Goal: Entertainment & Leisure: Consume media (video, audio)

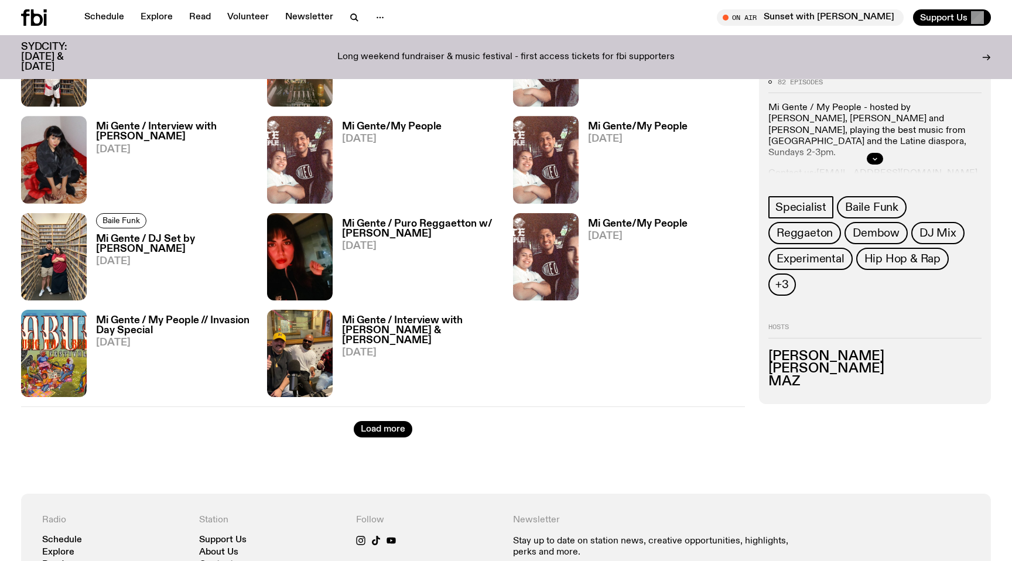
scroll to position [1422, 0]
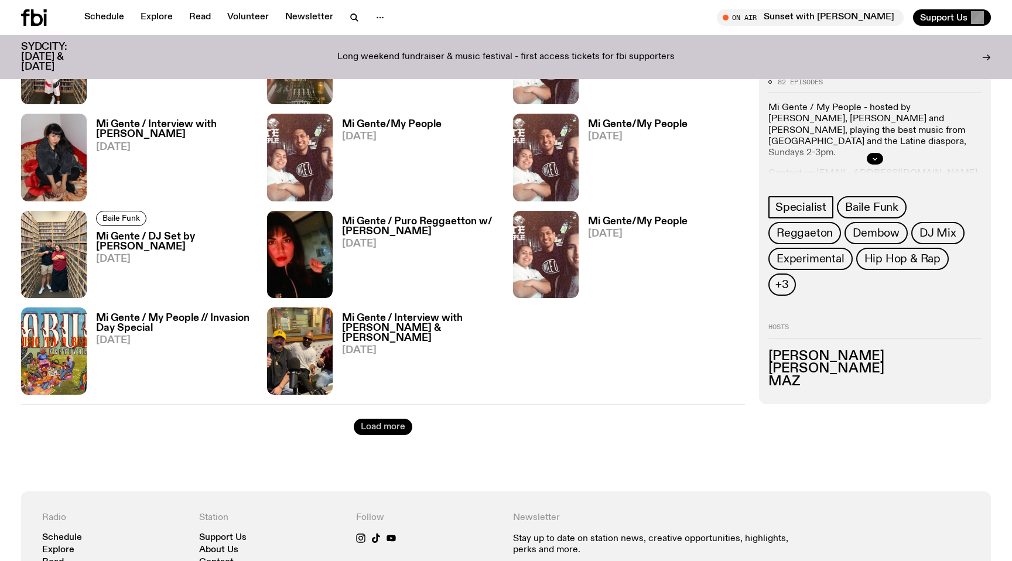
click at [387, 429] on button "Load more" at bounding box center [383, 427] width 59 height 16
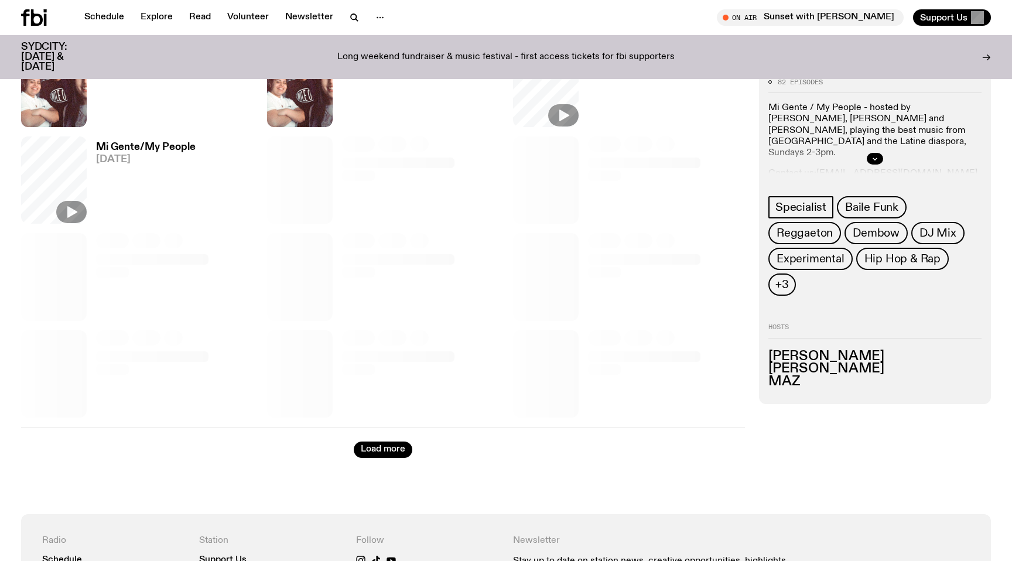
scroll to position [1884, 0]
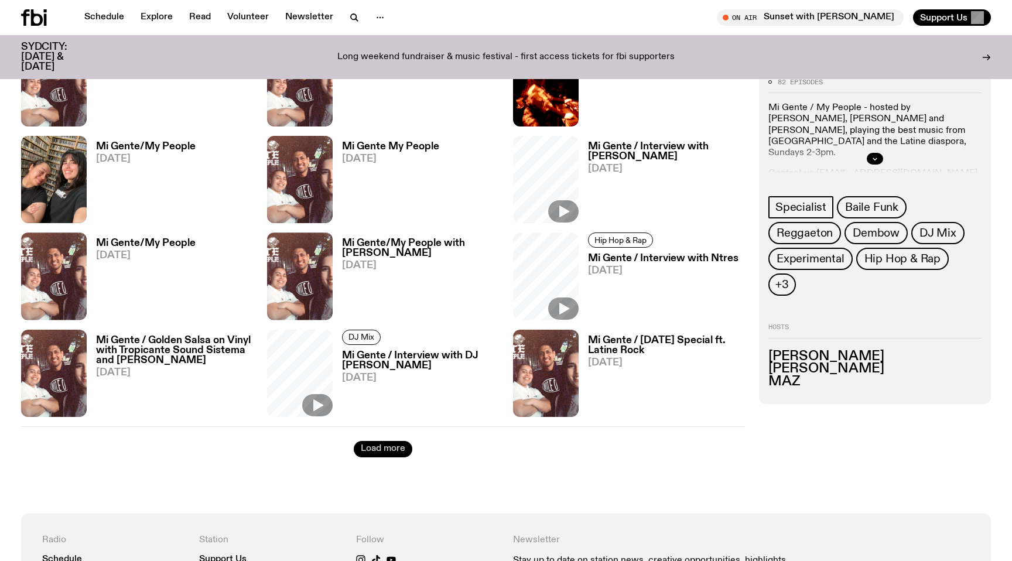
click at [383, 456] on button "Load more" at bounding box center [383, 449] width 59 height 16
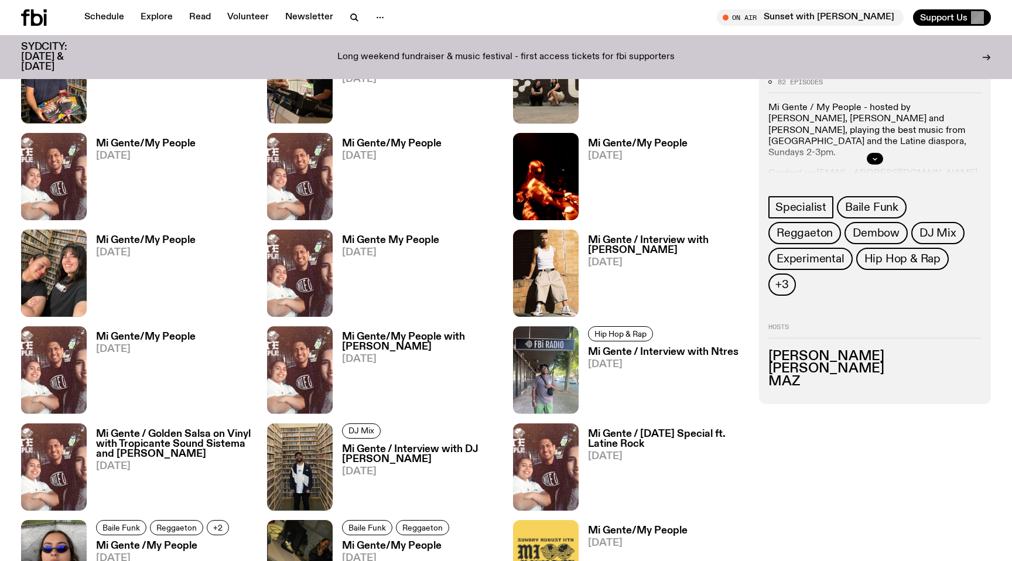
scroll to position [1789, 0]
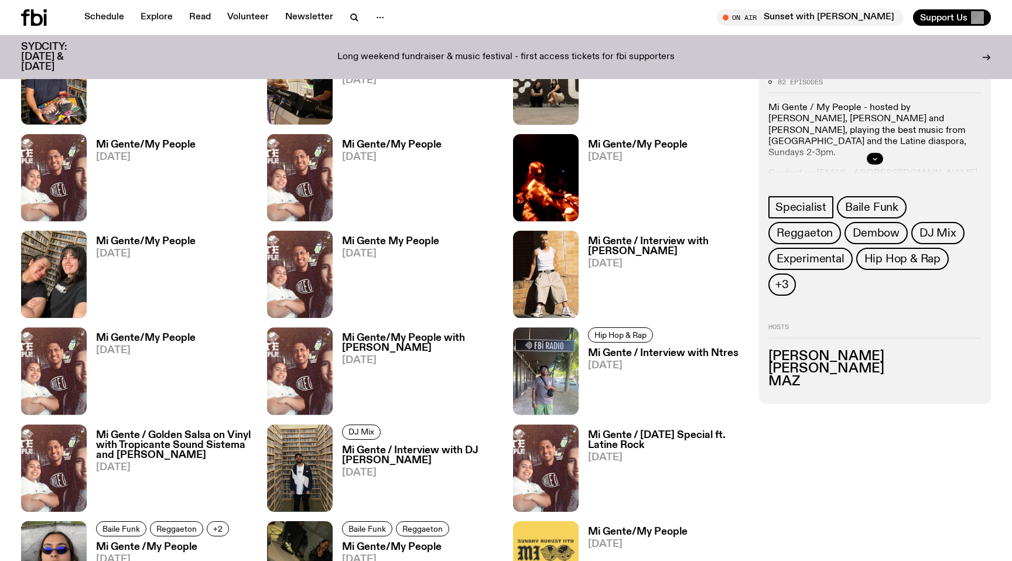
click at [311, 270] on img at bounding box center [300, 274] width 66 height 87
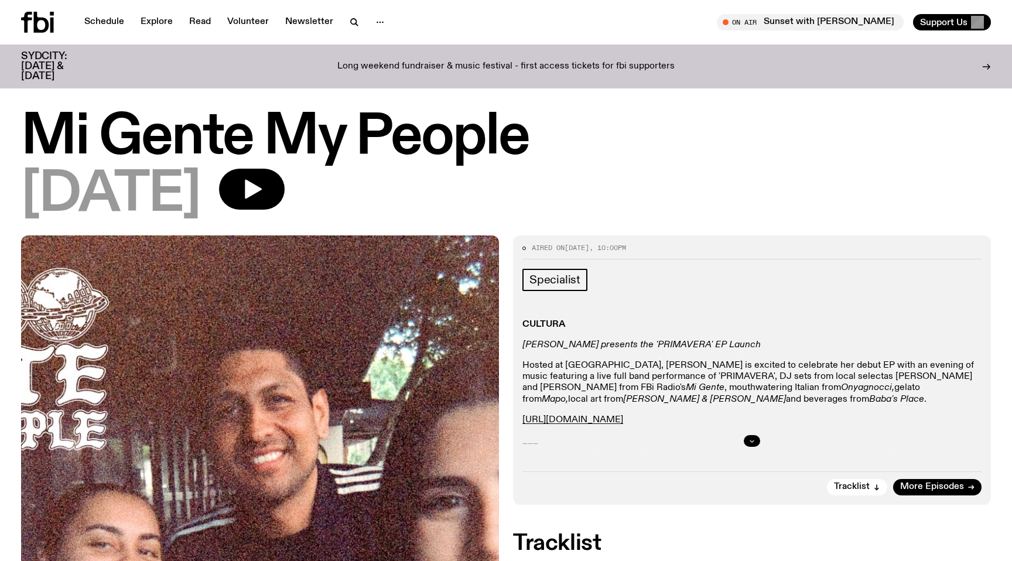
click at [747, 436] on button "button" at bounding box center [752, 441] width 16 height 12
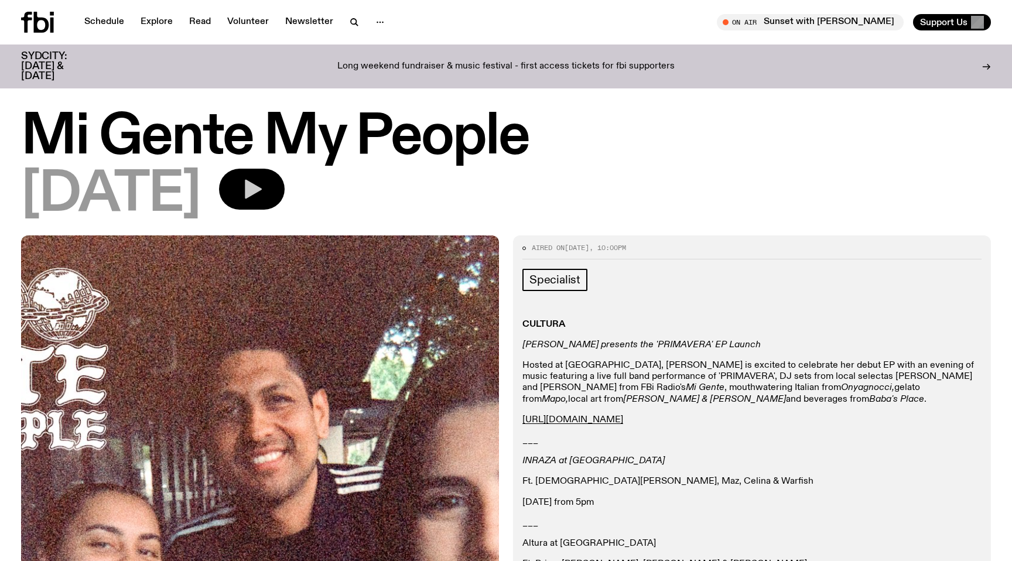
click at [262, 189] on icon "button" at bounding box center [253, 189] width 17 height 19
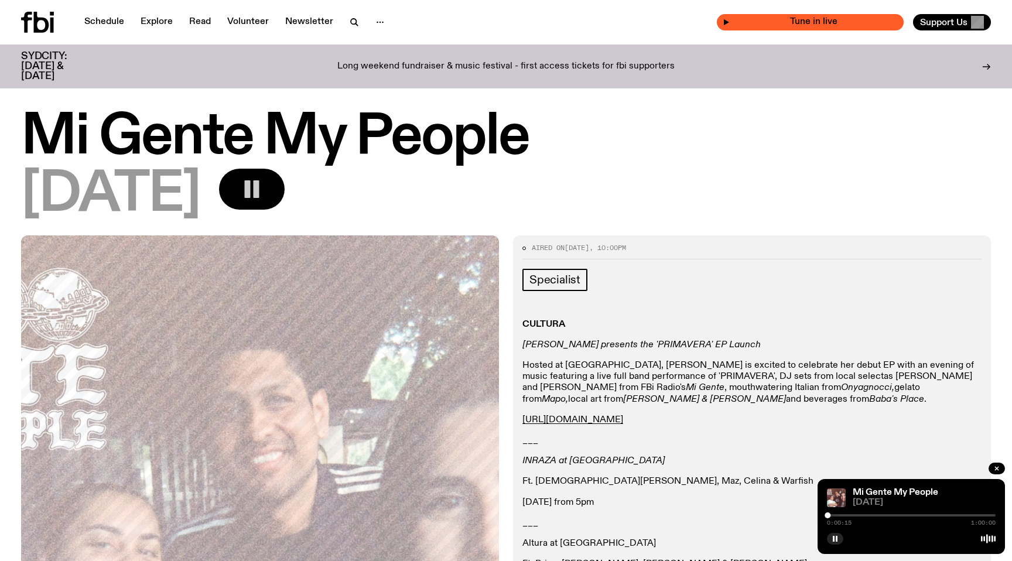
click at [729, 22] on icon "button" at bounding box center [726, 22] width 5 height 6
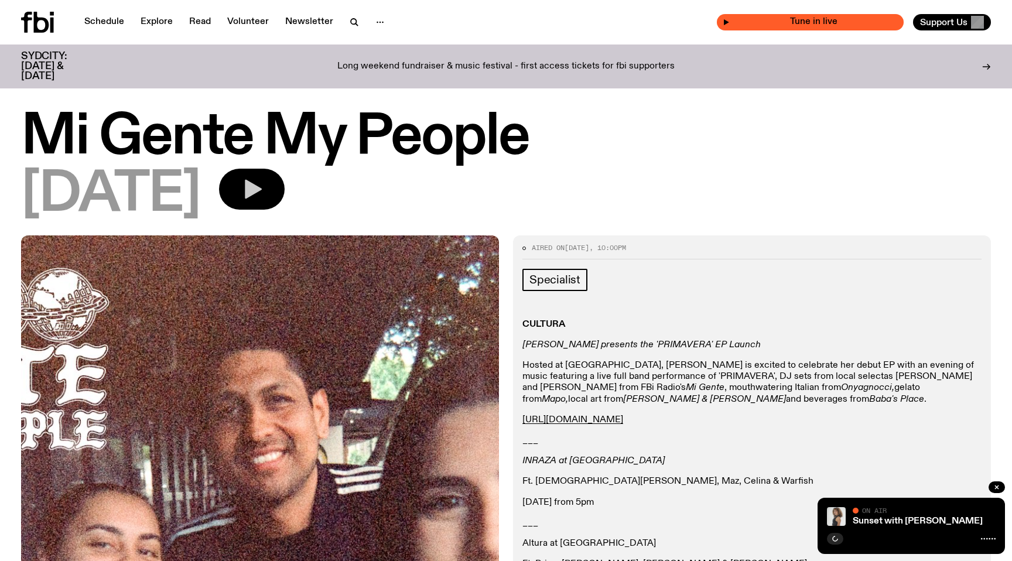
click at [730, 23] on icon "button" at bounding box center [726, 22] width 7 height 7
click at [543, 193] on div "[DATE]" at bounding box center [506, 195] width 970 height 53
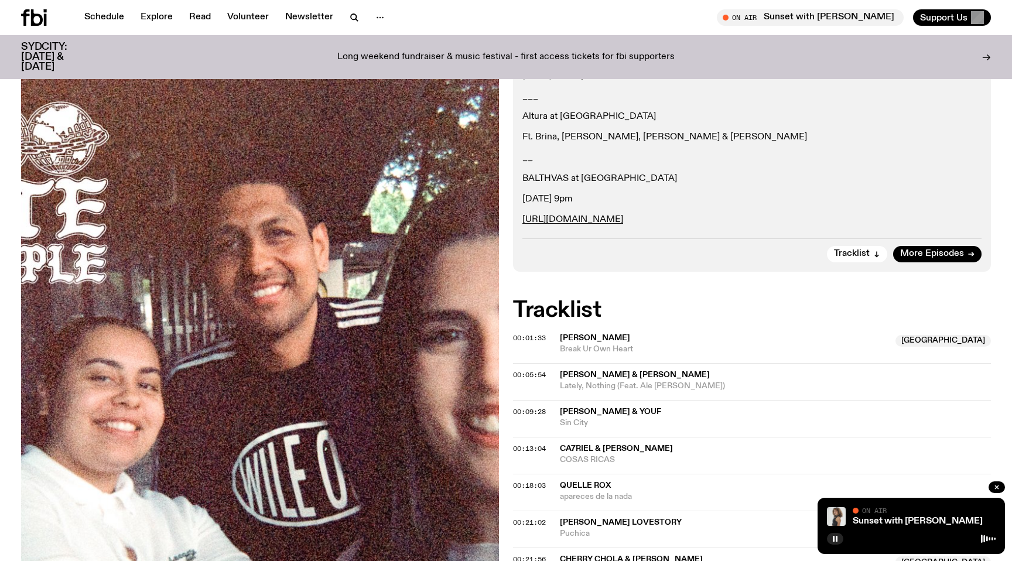
scroll to position [419, 0]
click at [542, 362] on div "00:01:33 [PERSON_NAME] NSW Break Ur Own Heart [GEOGRAPHIC_DATA]" at bounding box center [752, 380] width 478 height 37
click at [535, 339] on span "00:01:33" at bounding box center [529, 336] width 33 height 9
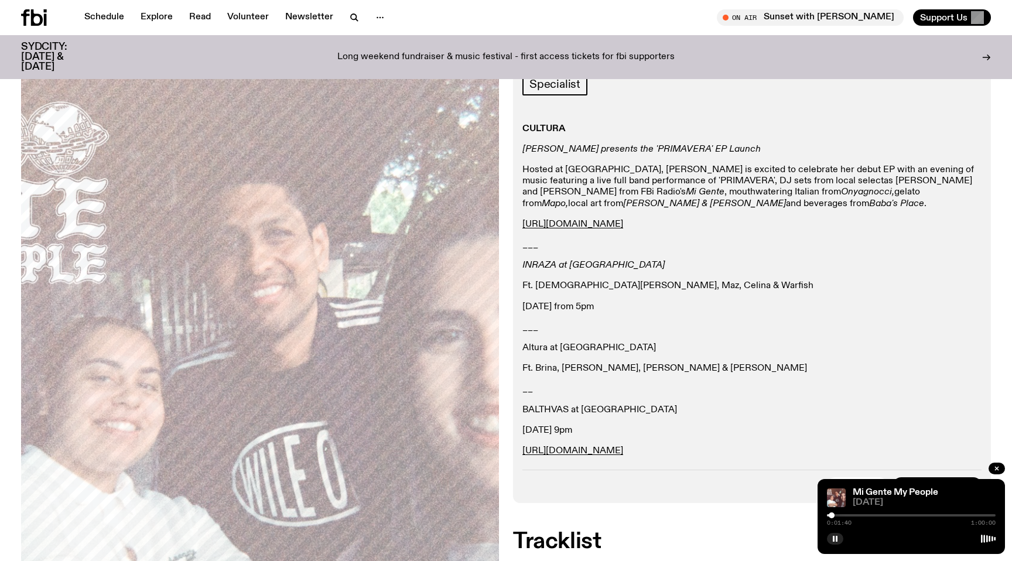
scroll to position [152, 0]
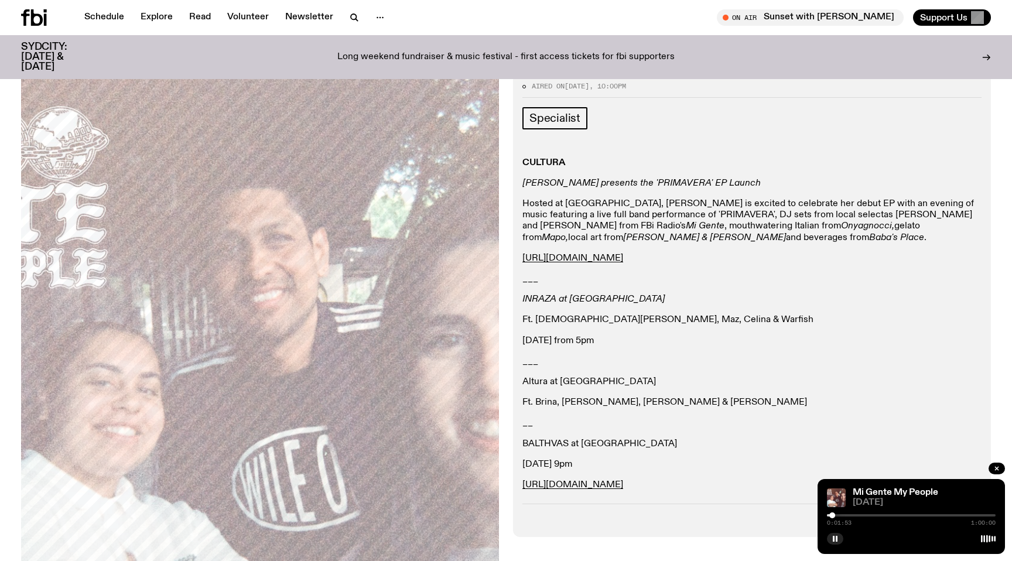
click at [948, 492] on div "Mi Gente My People" at bounding box center [922, 492] width 145 height 9
click at [988, 538] on div at bounding box center [988, 538] width 15 height 9
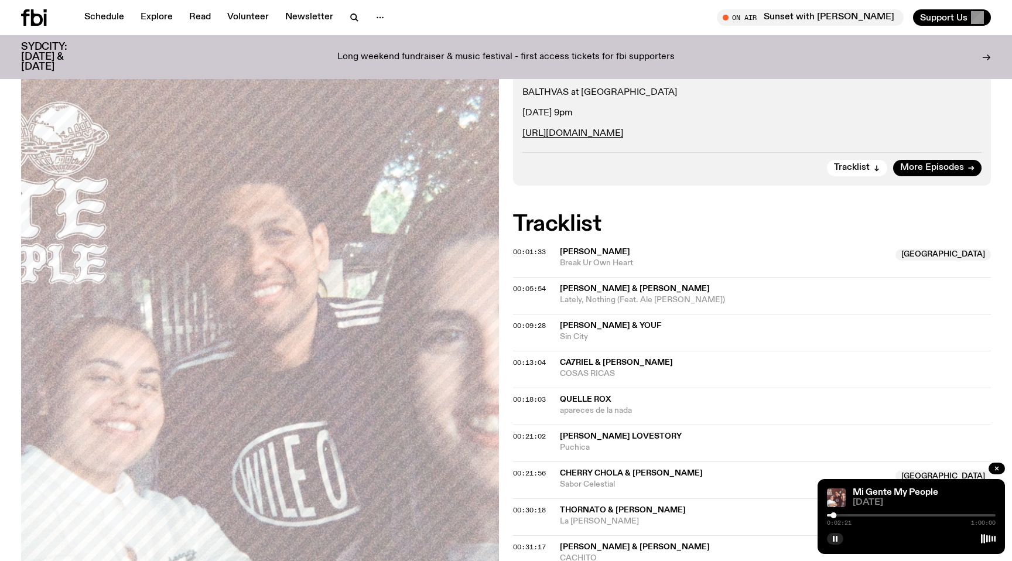
scroll to position [506, 0]
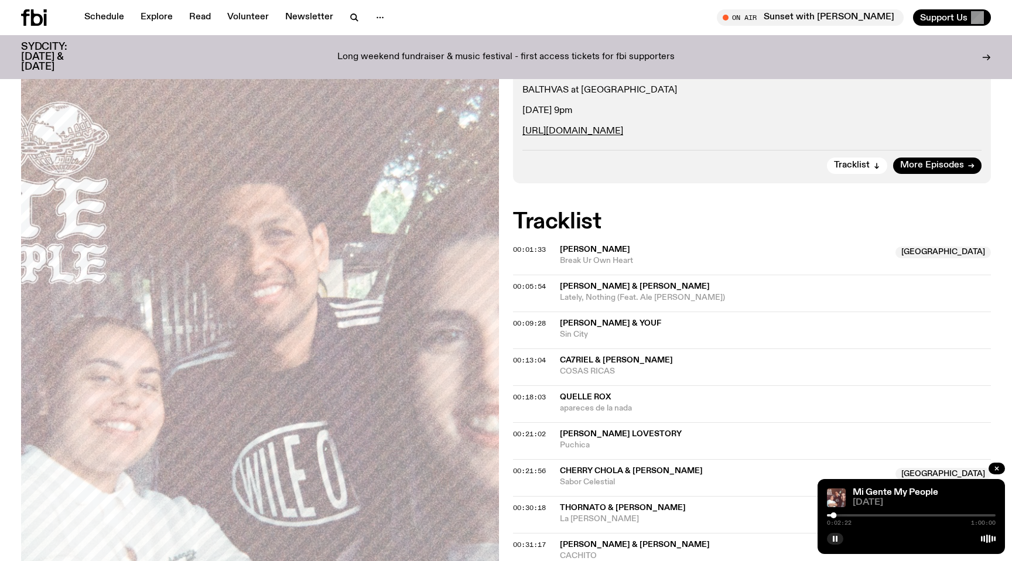
click at [604, 360] on span "CA7RIEL & [PERSON_NAME]" at bounding box center [616, 360] width 113 height 8
click at [593, 360] on span "CA7RIEL & [PERSON_NAME]" at bounding box center [616, 360] width 113 height 8
click at [511, 361] on div "Aired on [DATE] 10:00pm Specialist CULTURA [PERSON_NAME] presents the 'PRIMAVER…" at bounding box center [506, 316] width 1012 height 1193
click at [520, 363] on span "00:13:04" at bounding box center [529, 360] width 33 height 9
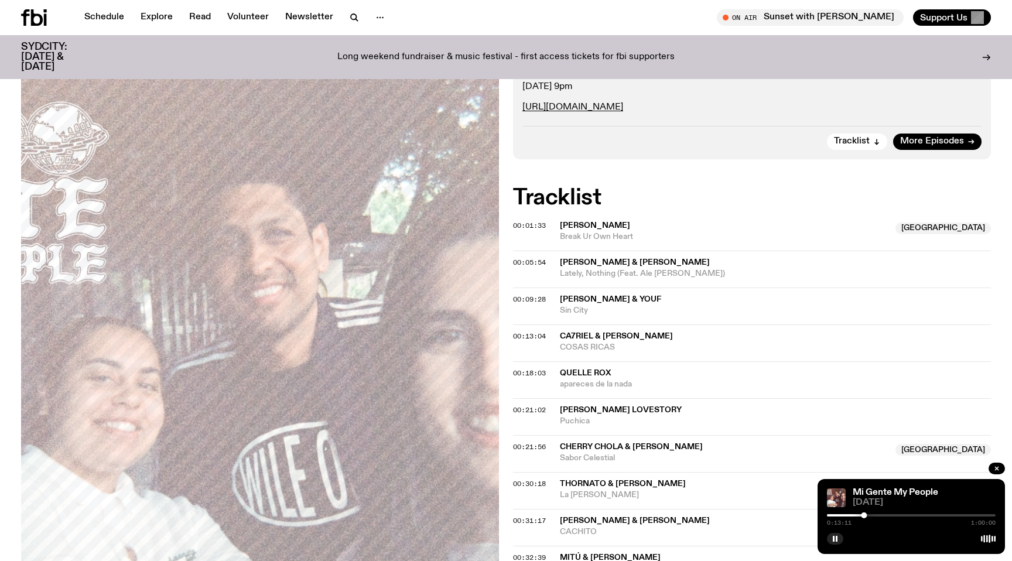
scroll to position [531, 0]
click at [520, 482] on span "00:30:18" at bounding box center [529, 482] width 33 height 9
click at [917, 517] on div "0:30:23 1:00:00" at bounding box center [911, 519] width 169 height 14
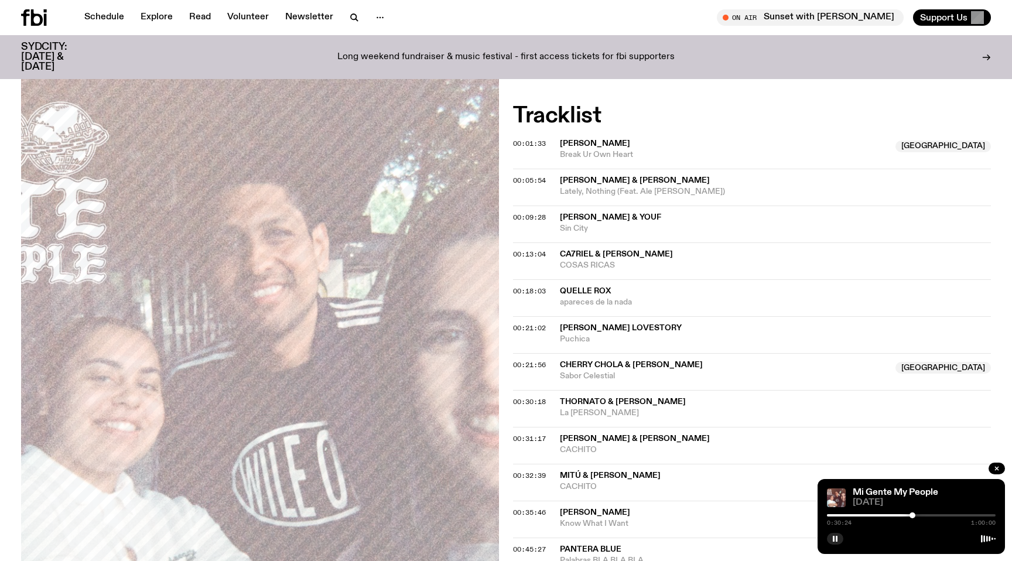
scroll to position [614, 0]
click at [519, 473] on span "00:32:39" at bounding box center [529, 473] width 33 height 9
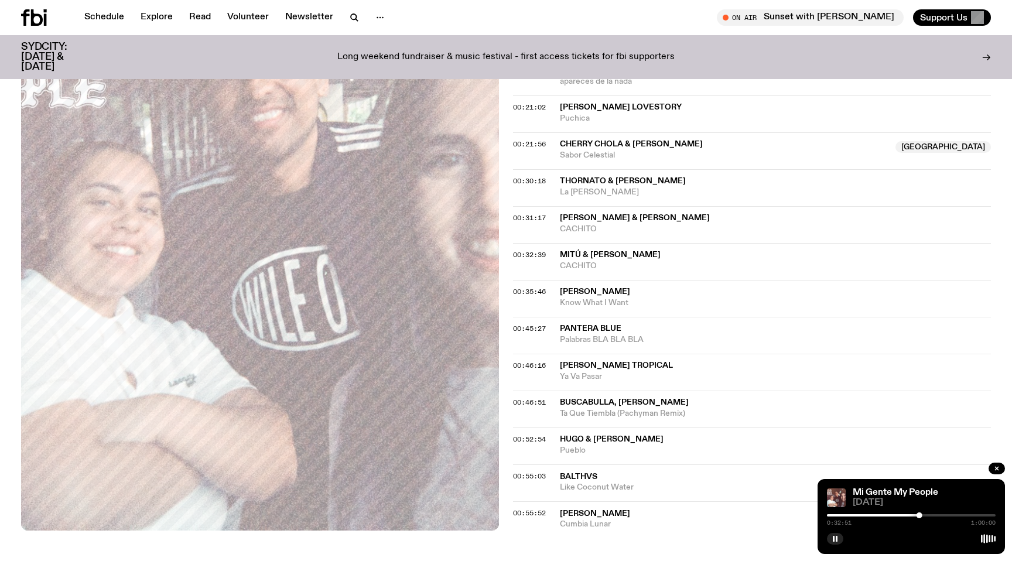
scroll to position [852, 0]
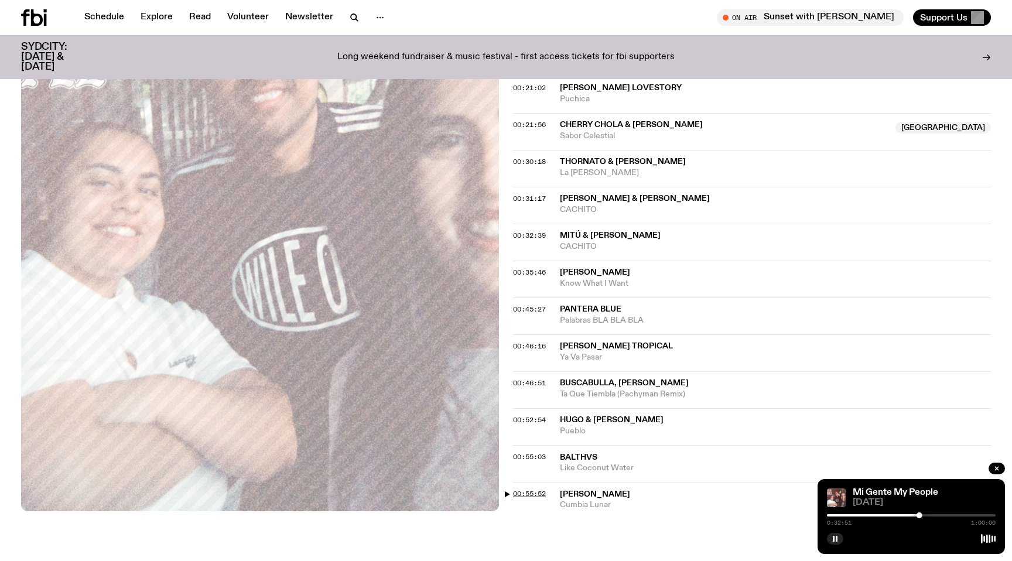
click at [532, 494] on span "00:55:52" at bounding box center [529, 493] width 33 height 9
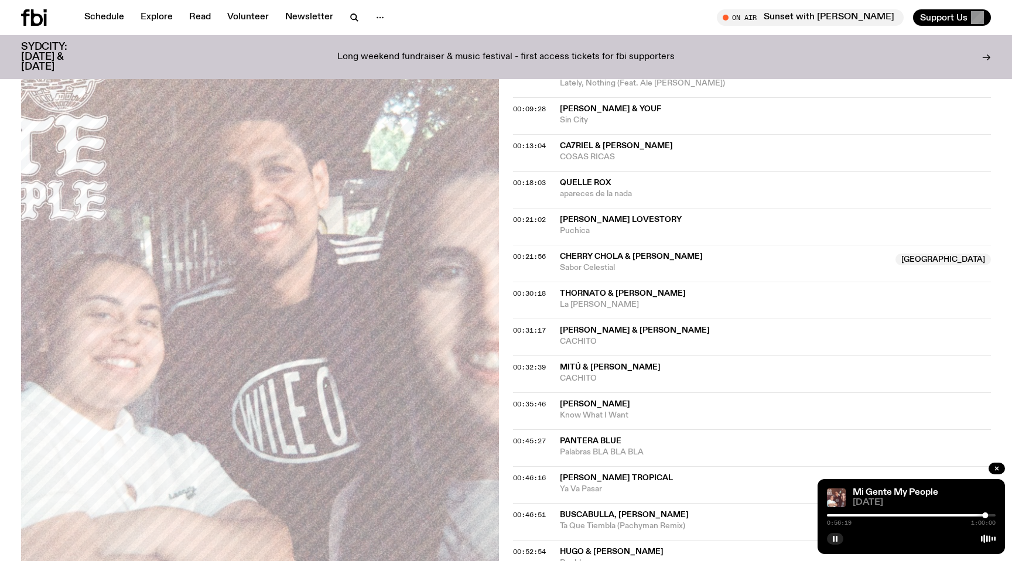
scroll to position [716, 0]
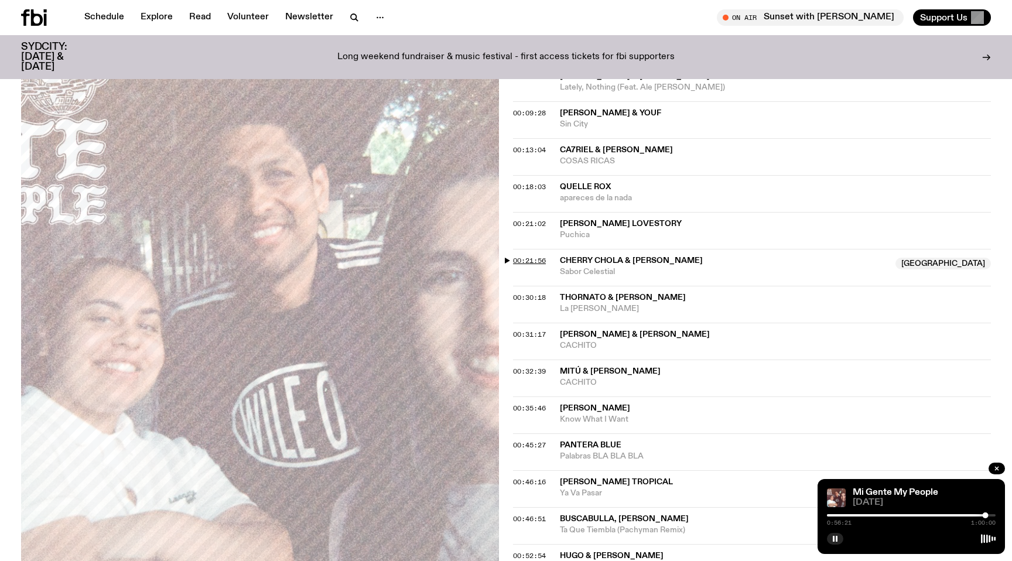
click at [527, 260] on span "00:21:56" at bounding box center [529, 260] width 33 height 9
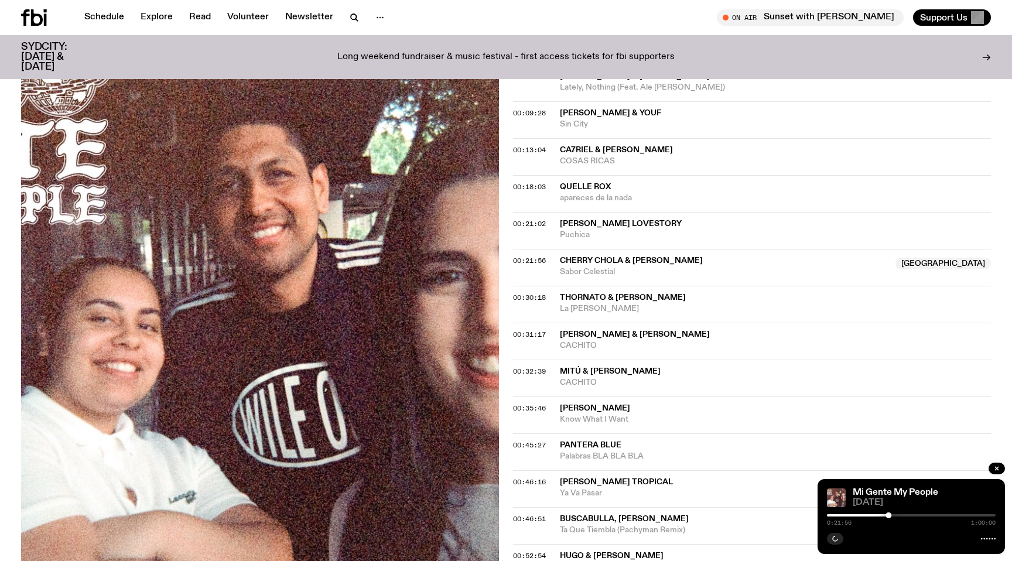
click at [505, 259] on div "Aired on [DATE] 10:00pm Specialist CULTURA [PERSON_NAME] presents the 'PRIMAVER…" at bounding box center [506, 106] width 1012 height 1193
click at [515, 261] on span "00:21:56" at bounding box center [529, 260] width 33 height 9
